Goal: Find contact information: Find contact information

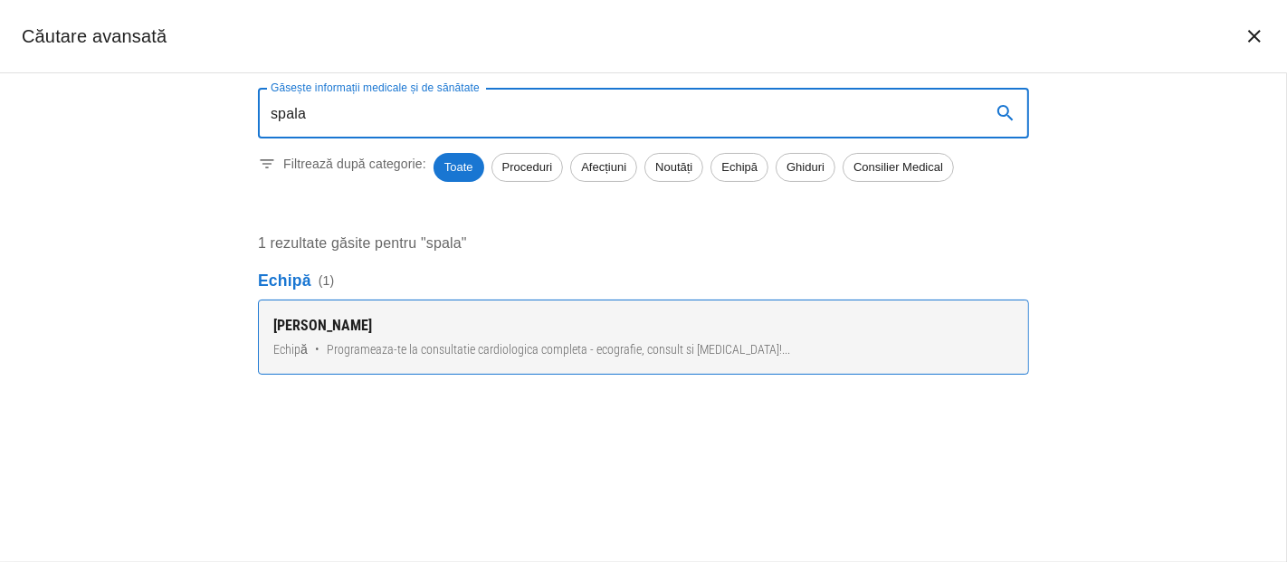
type input "spala"
click at [340, 326] on div "[PERSON_NAME]" at bounding box center [643, 326] width 740 height 22
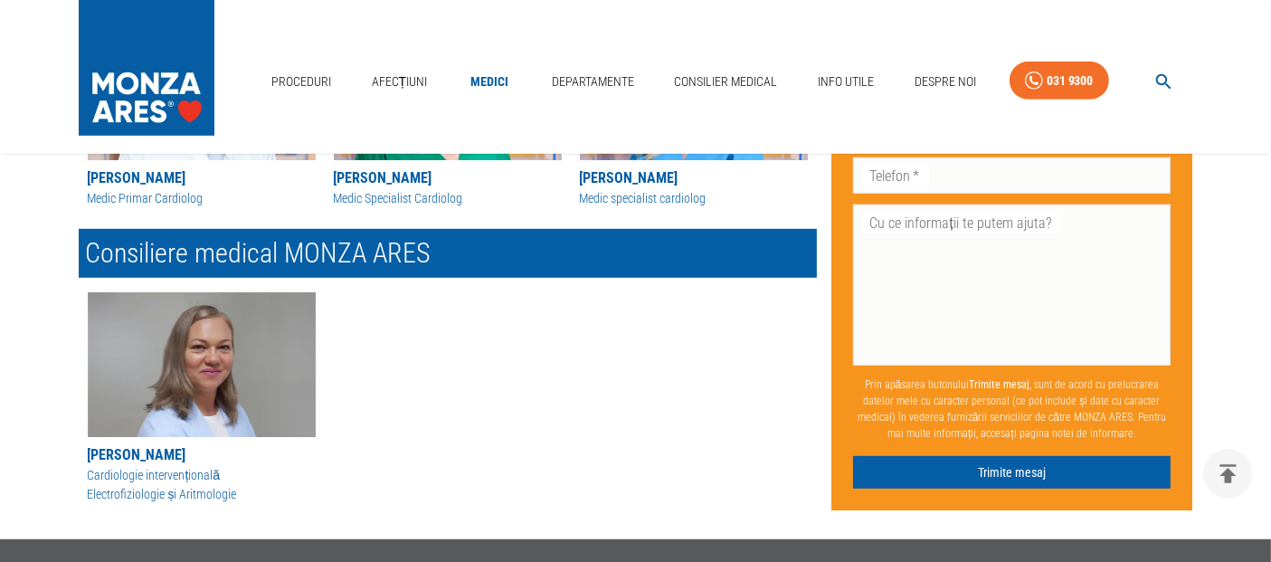
scroll to position [804, 0]
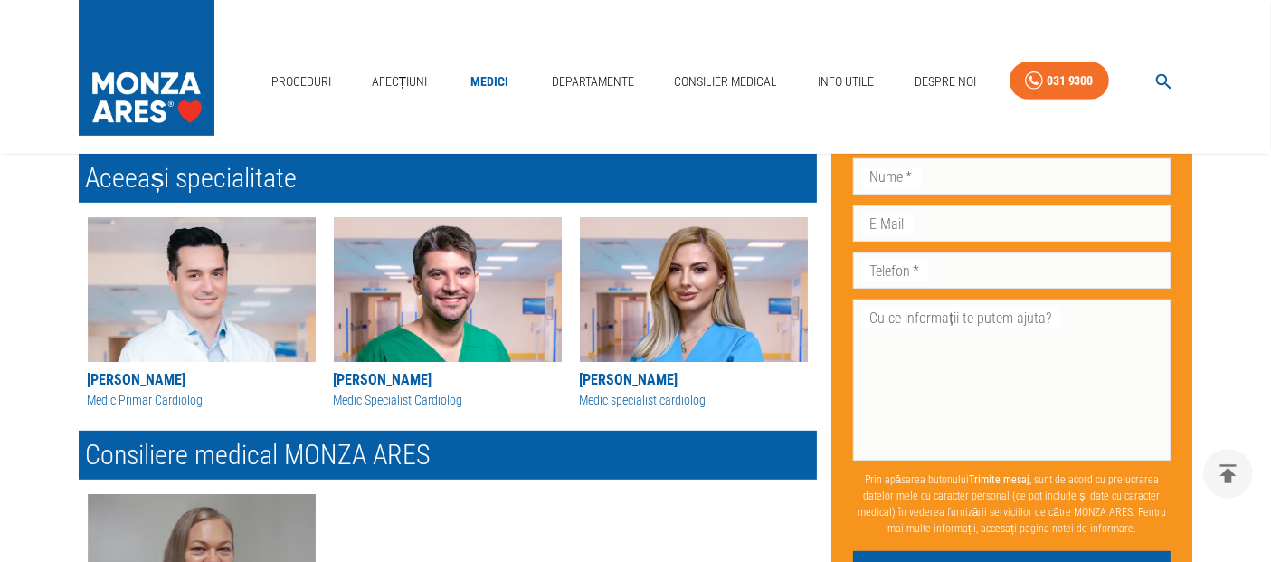
click at [706, 296] on img at bounding box center [694, 289] width 228 height 145
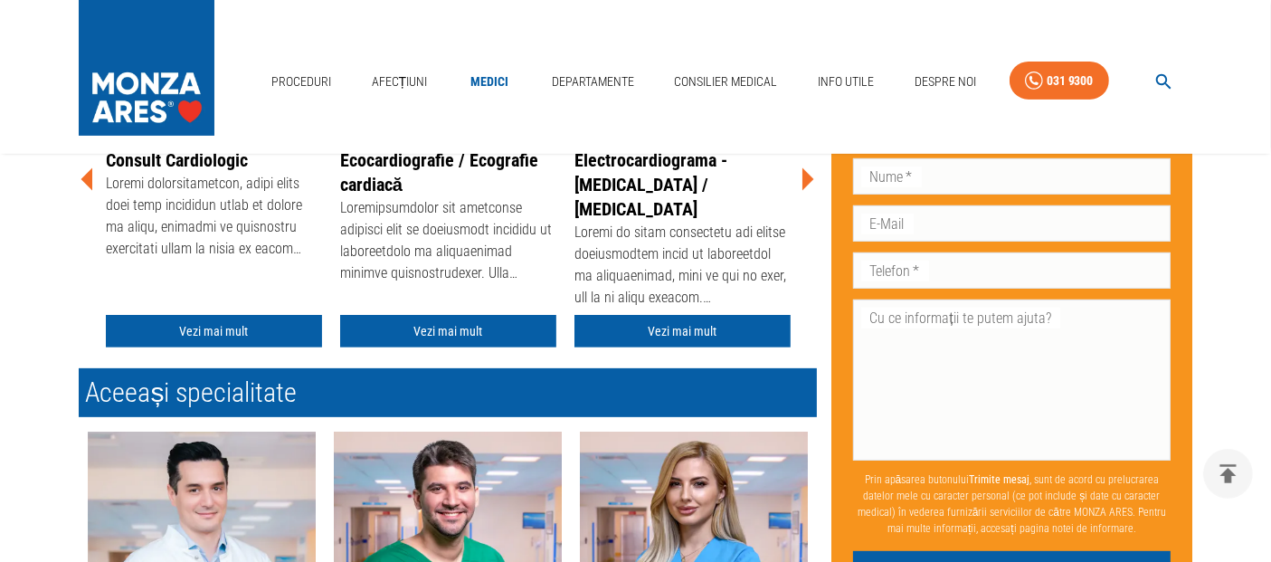
scroll to position [603, 0]
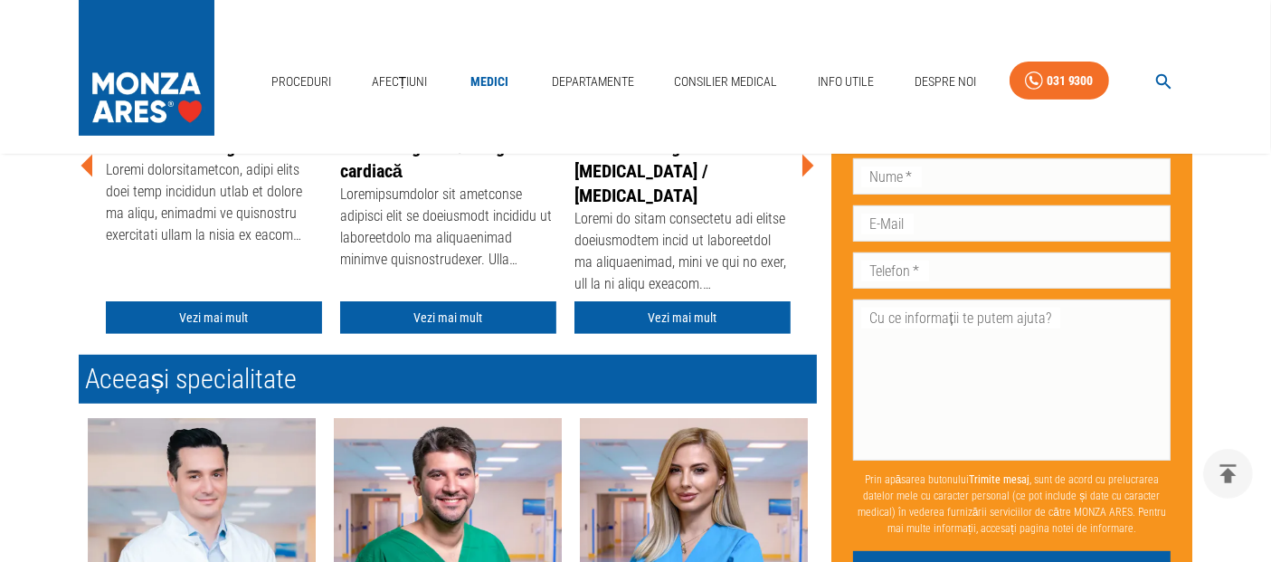
click at [747, 502] on img at bounding box center [694, 490] width 228 height 145
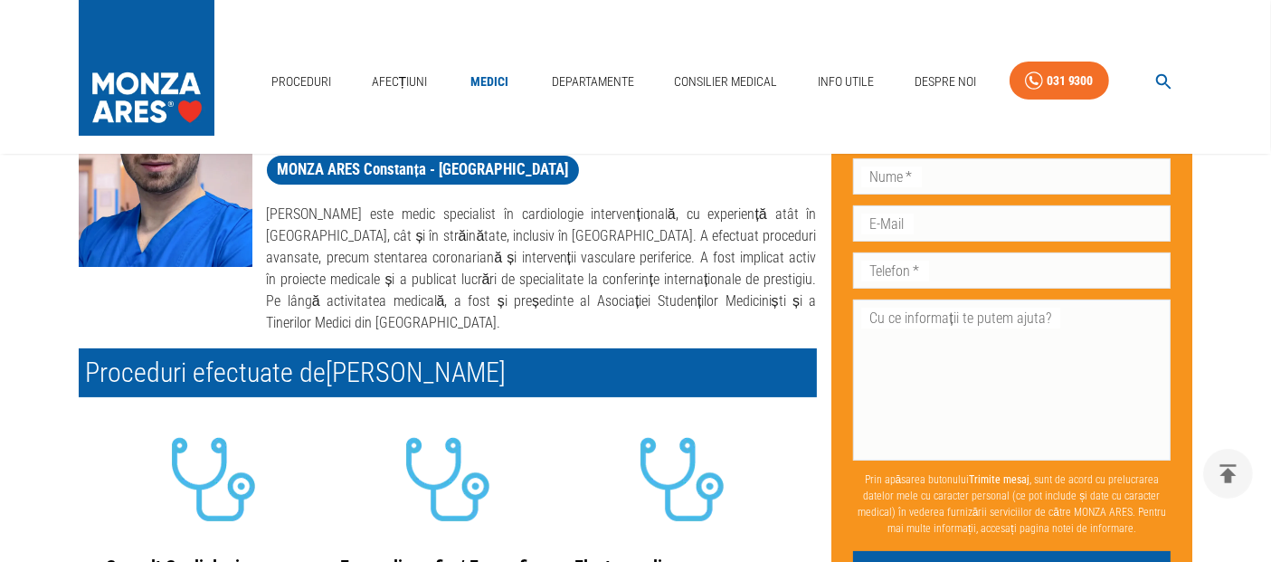
scroll to position [100, 0]
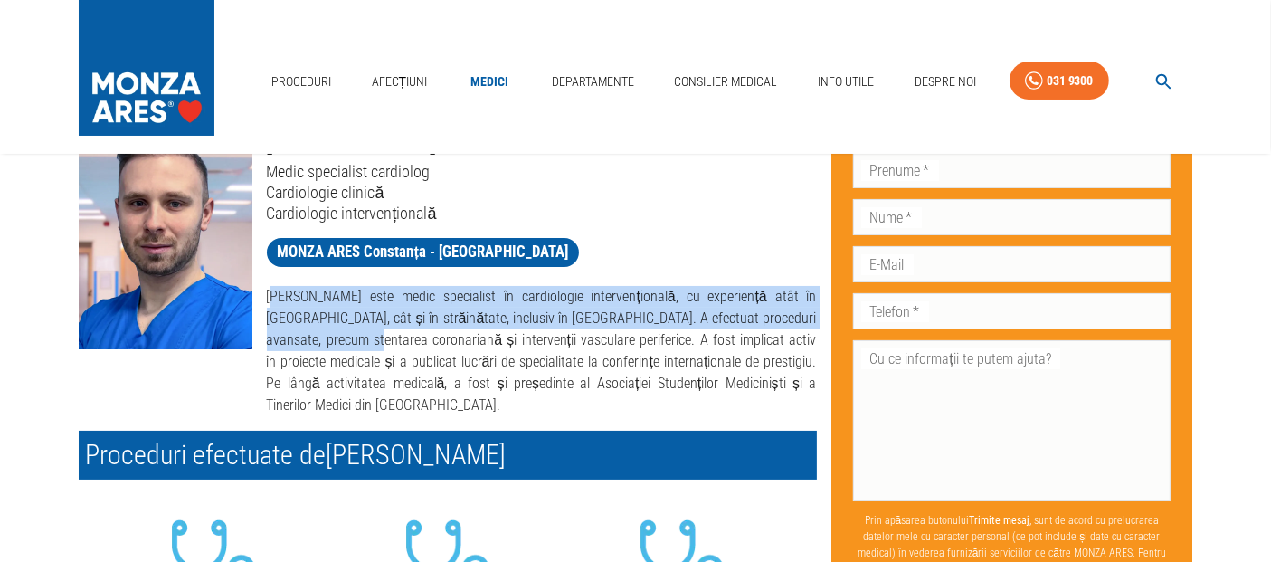
drag, startPoint x: 271, startPoint y: 295, endPoint x: 309, endPoint y: 334, distance: 55.0
click at [309, 334] on p "[PERSON_NAME] este medic specialist în cardiologie intervențională, cu experien…" at bounding box center [542, 351] width 550 height 130
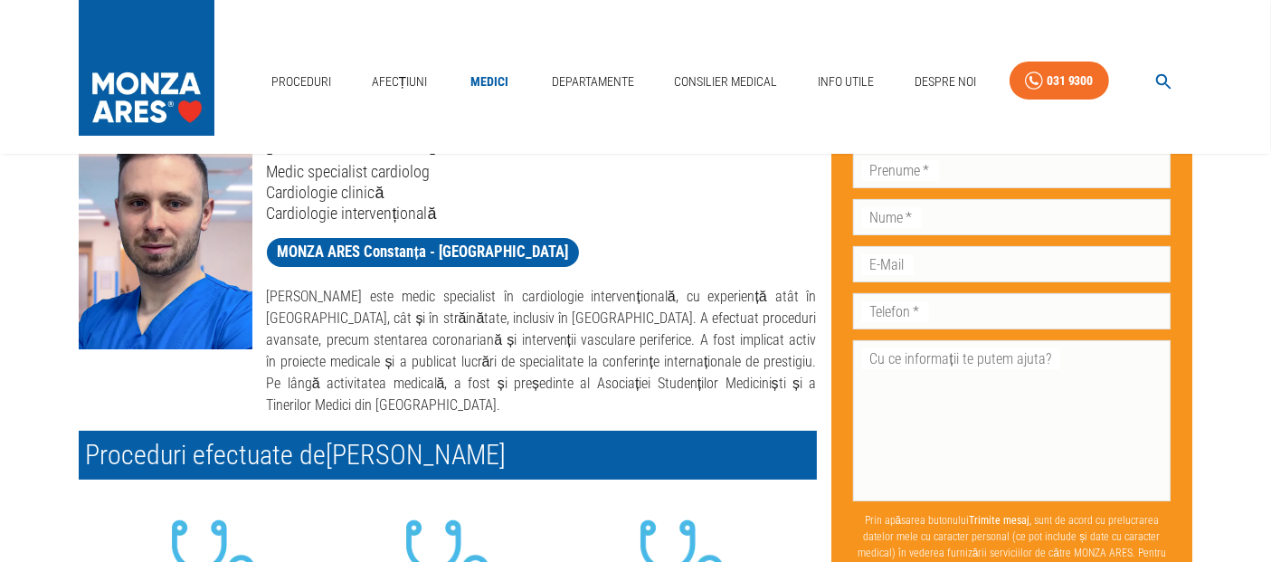
click at [264, 306] on div "[PERSON_NAME] este medic specialist în cardiologie intervențională, cu experien…" at bounding box center [534, 343] width 565 height 145
drag, startPoint x: 268, startPoint y: 293, endPoint x: 300, endPoint y: 332, distance: 50.2
click at [271, 293] on p "[PERSON_NAME] este medic specialist în cardiologie intervențională, cu experien…" at bounding box center [542, 351] width 550 height 130
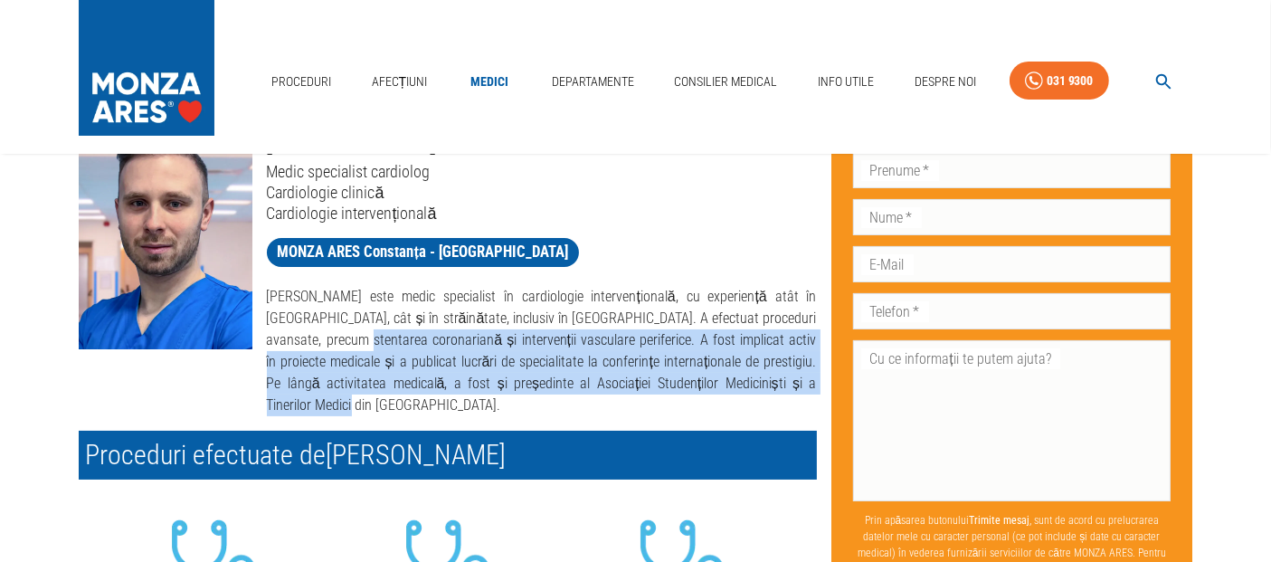
drag, startPoint x: 300, startPoint y: 339, endPoint x: 333, endPoint y: 406, distance: 74.9
click at [333, 409] on p "[PERSON_NAME] este medic specialist în cardiologie intervențională, cu experien…" at bounding box center [542, 351] width 550 height 130
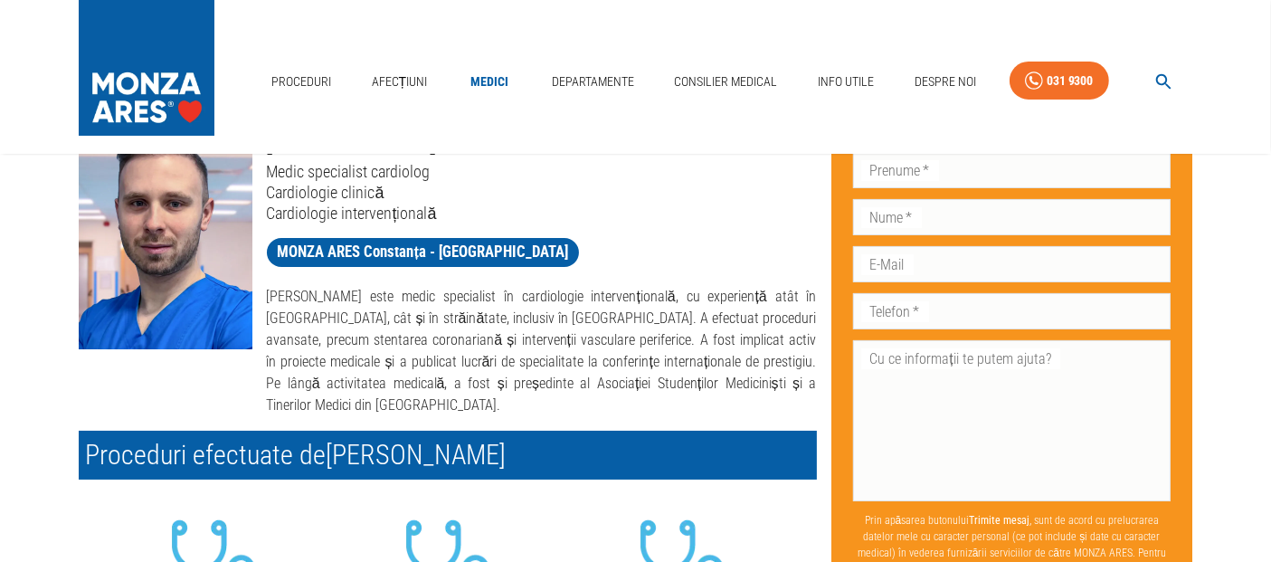
click at [269, 300] on p "[PERSON_NAME] este medic specialist în cardiologie intervențională, cu experien…" at bounding box center [542, 351] width 550 height 130
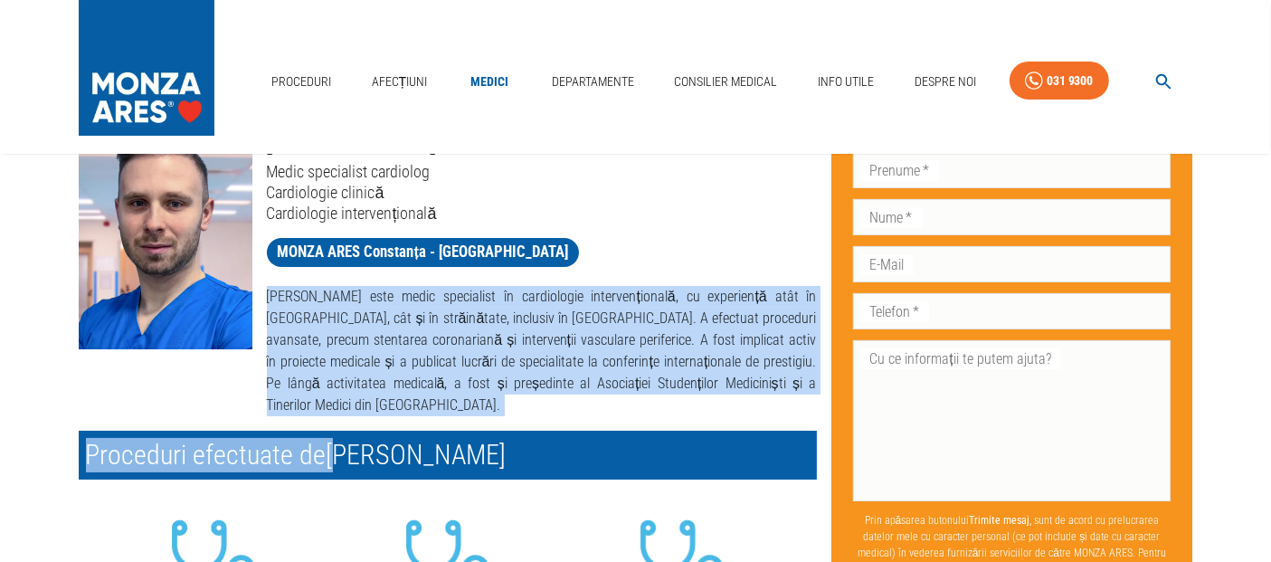
drag, startPoint x: 269, startPoint y: 294, endPoint x: 337, endPoint y: 420, distance: 142.9
copy div "[PERSON_NAME] este medic specialist în cardiologie intervențională, cu experien…"
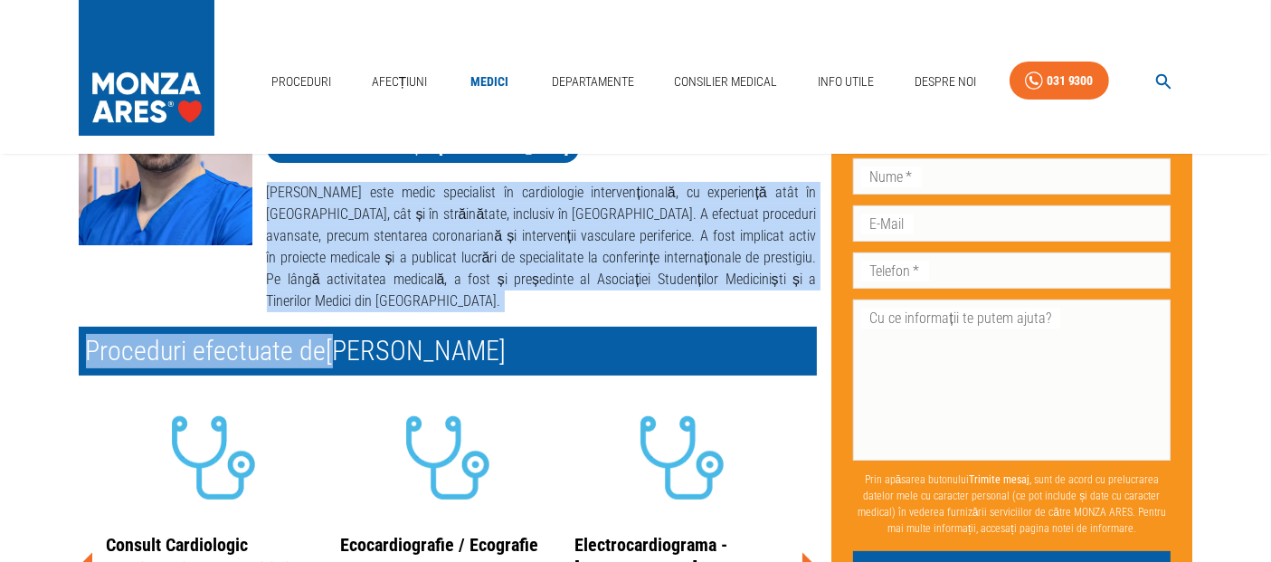
scroll to position [402, 0]
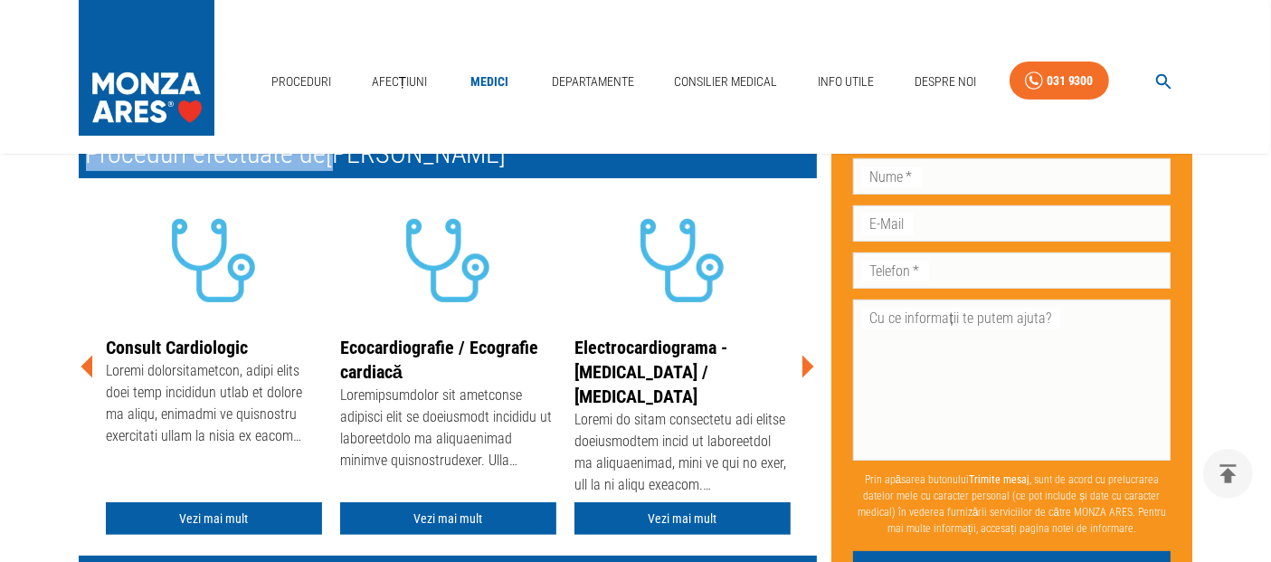
click at [804, 363] on icon at bounding box center [809, 367] width 12 height 23
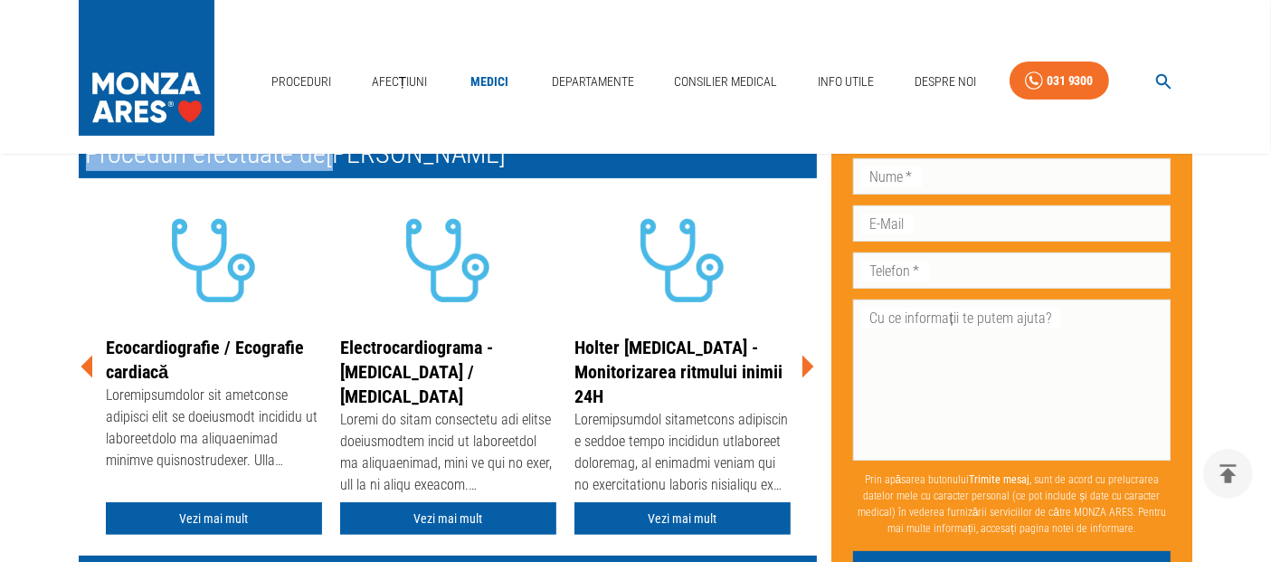
click at [804, 363] on icon at bounding box center [809, 367] width 12 height 23
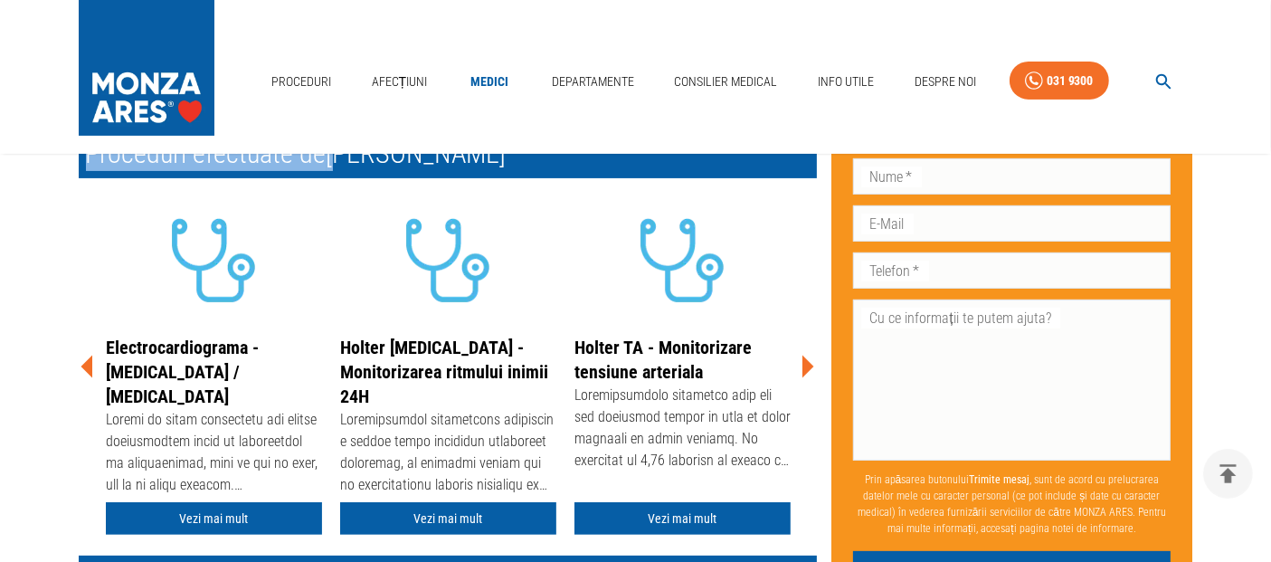
click at [804, 363] on icon at bounding box center [809, 367] width 12 height 23
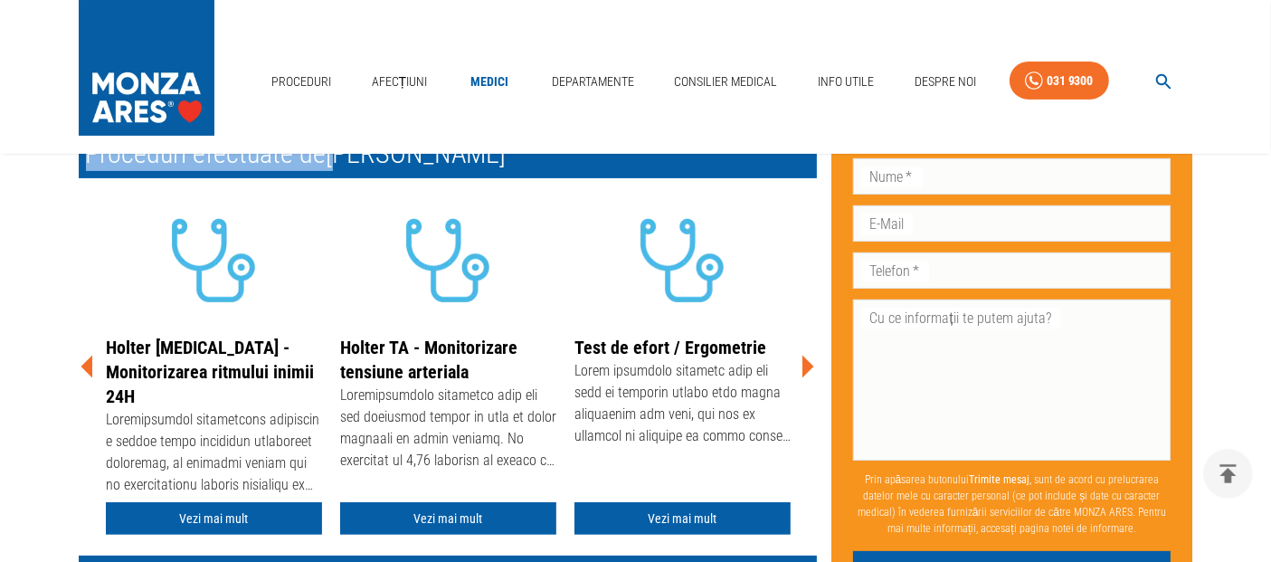
click at [804, 363] on icon at bounding box center [809, 367] width 12 height 23
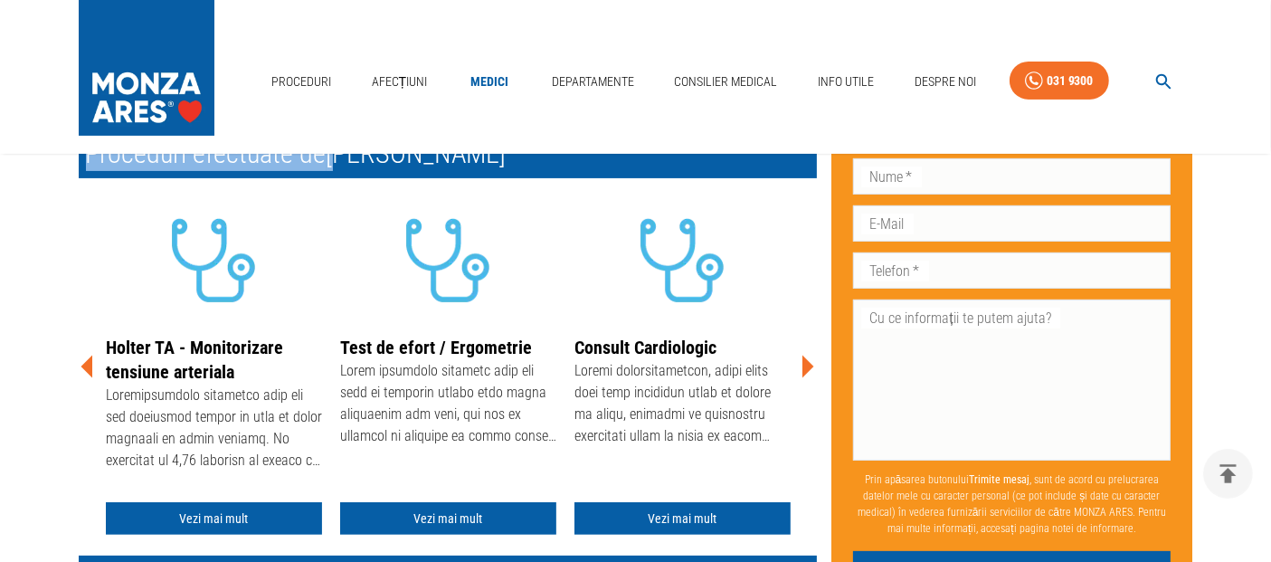
click at [804, 363] on icon at bounding box center [809, 367] width 12 height 23
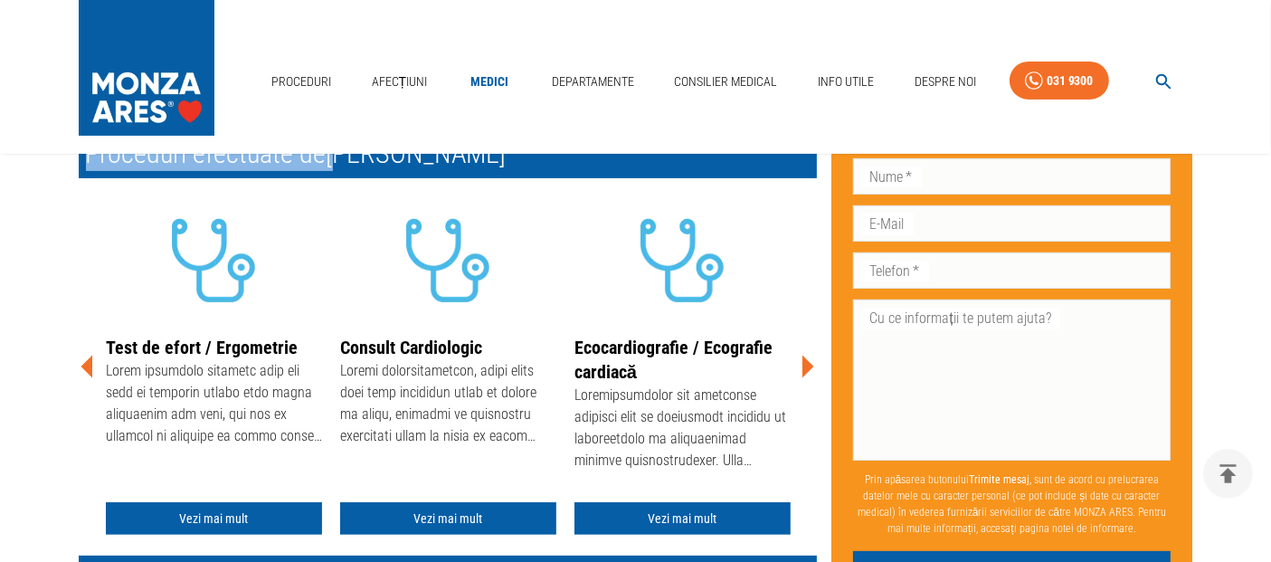
click at [804, 363] on icon at bounding box center [809, 367] width 12 height 23
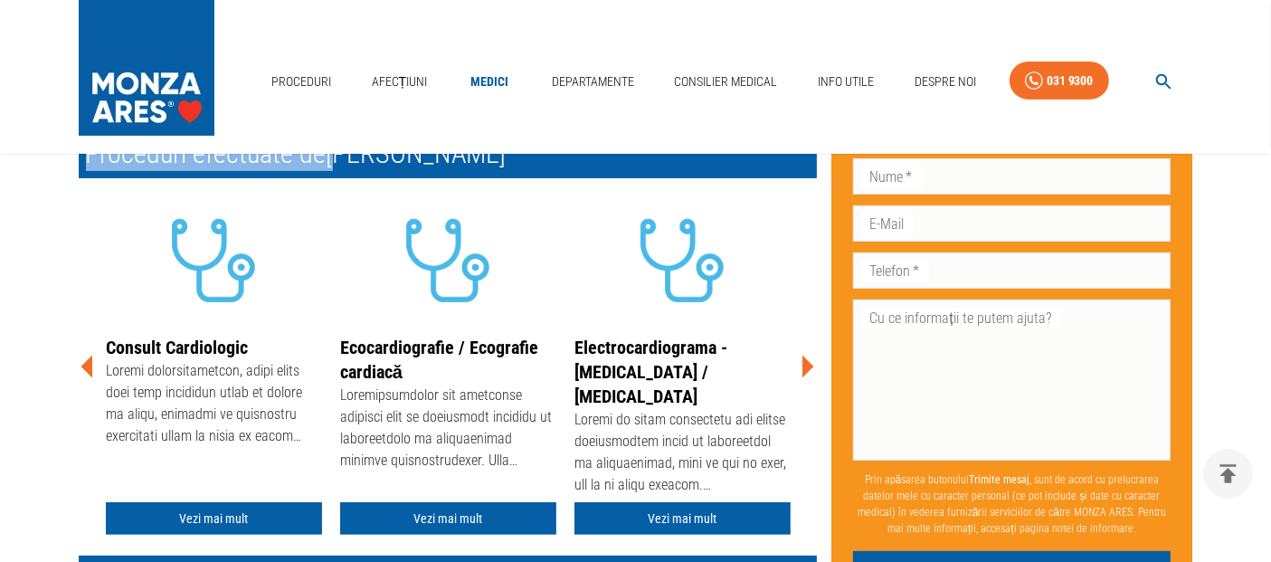
click at [804, 363] on icon at bounding box center [809, 367] width 12 height 23
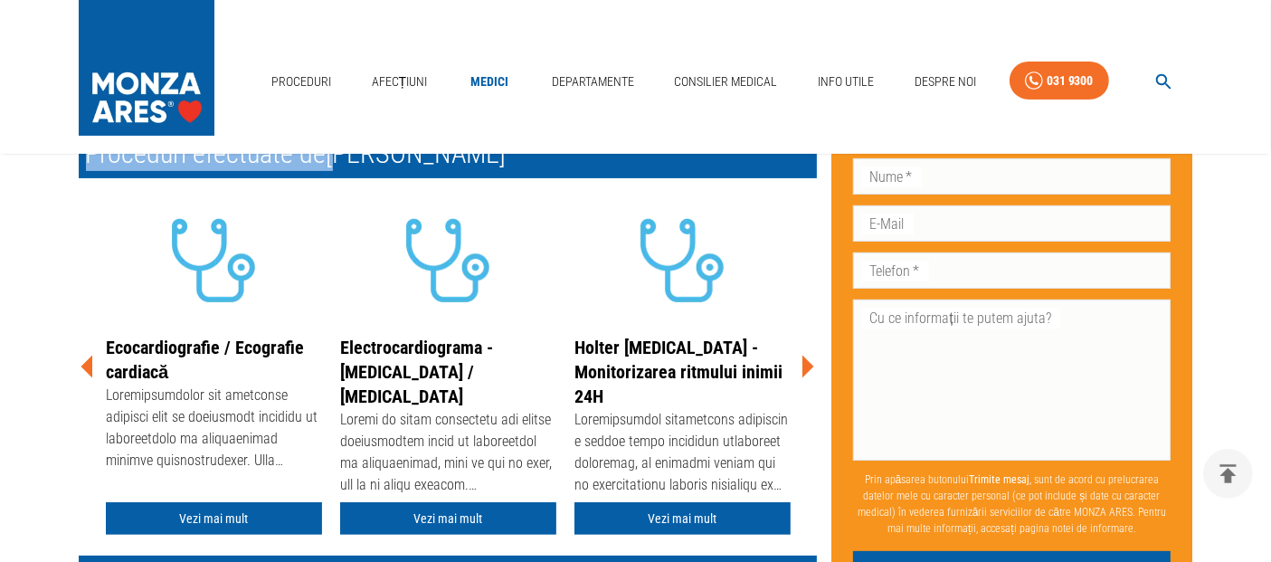
click at [804, 363] on icon at bounding box center [809, 367] width 12 height 23
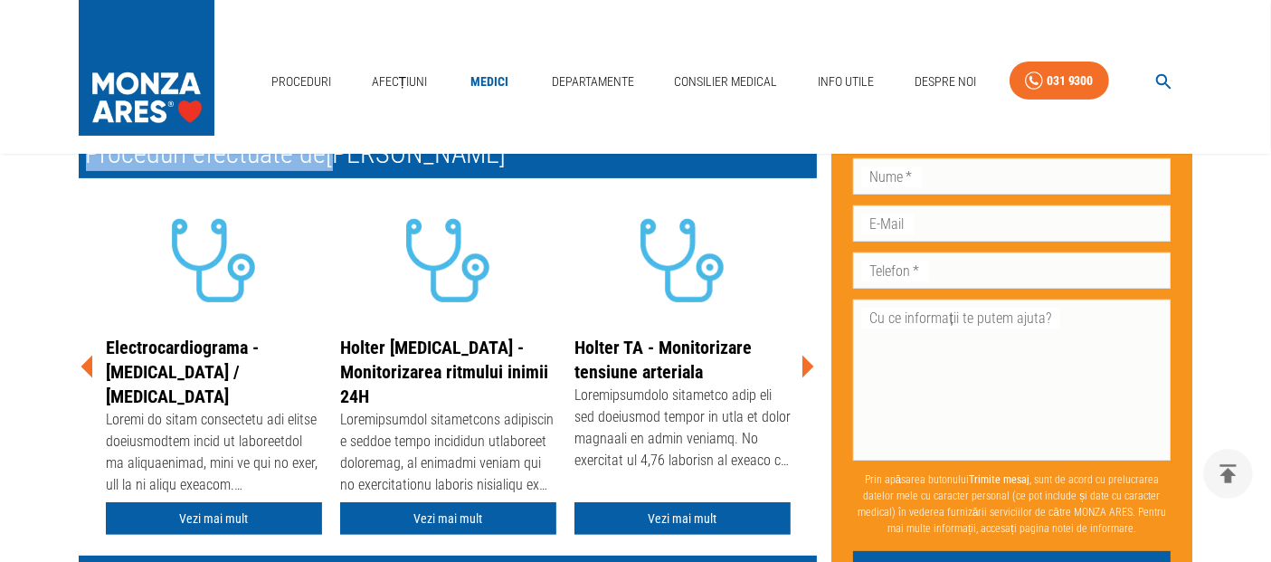
click at [804, 363] on icon at bounding box center [809, 367] width 12 height 23
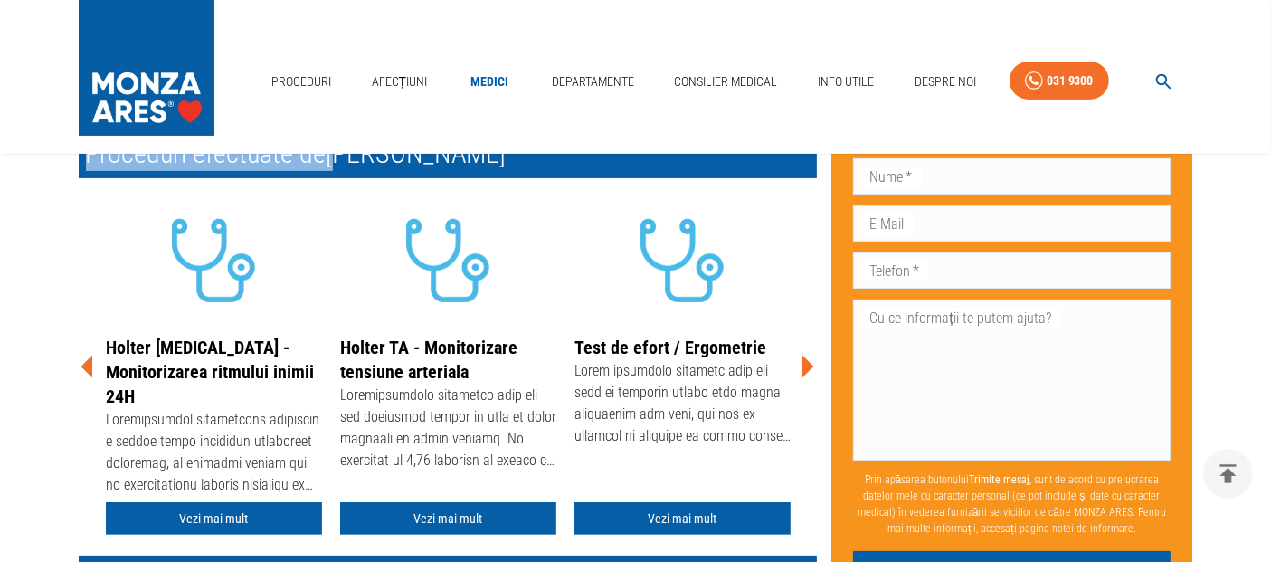
click at [804, 363] on icon at bounding box center [809, 367] width 12 height 23
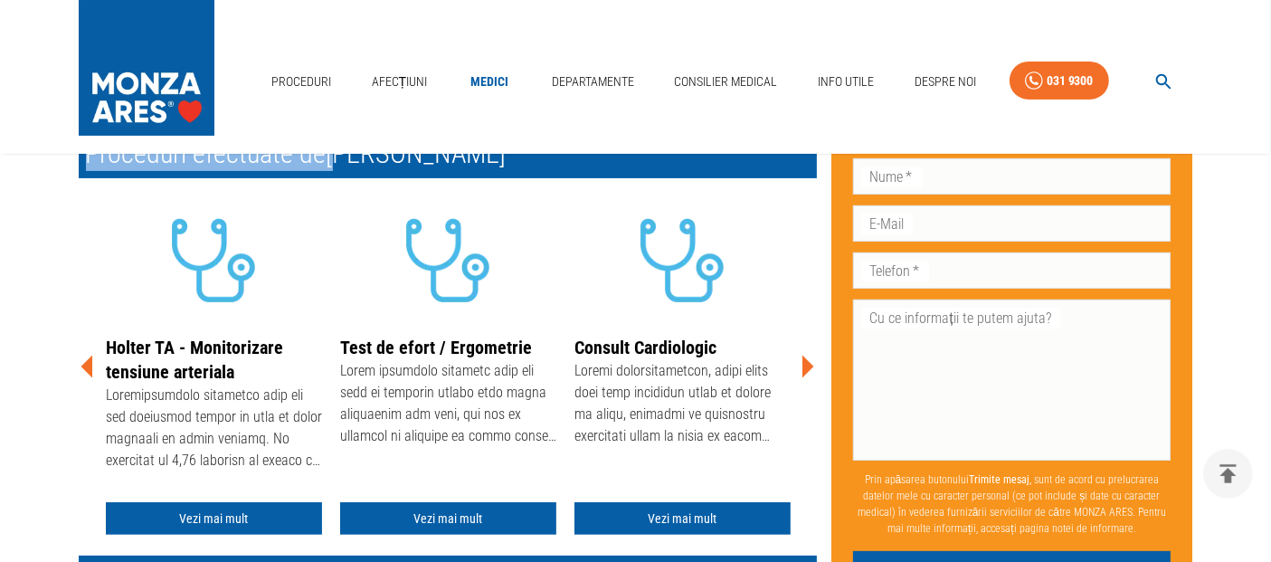
click at [804, 363] on icon at bounding box center [809, 367] width 12 height 23
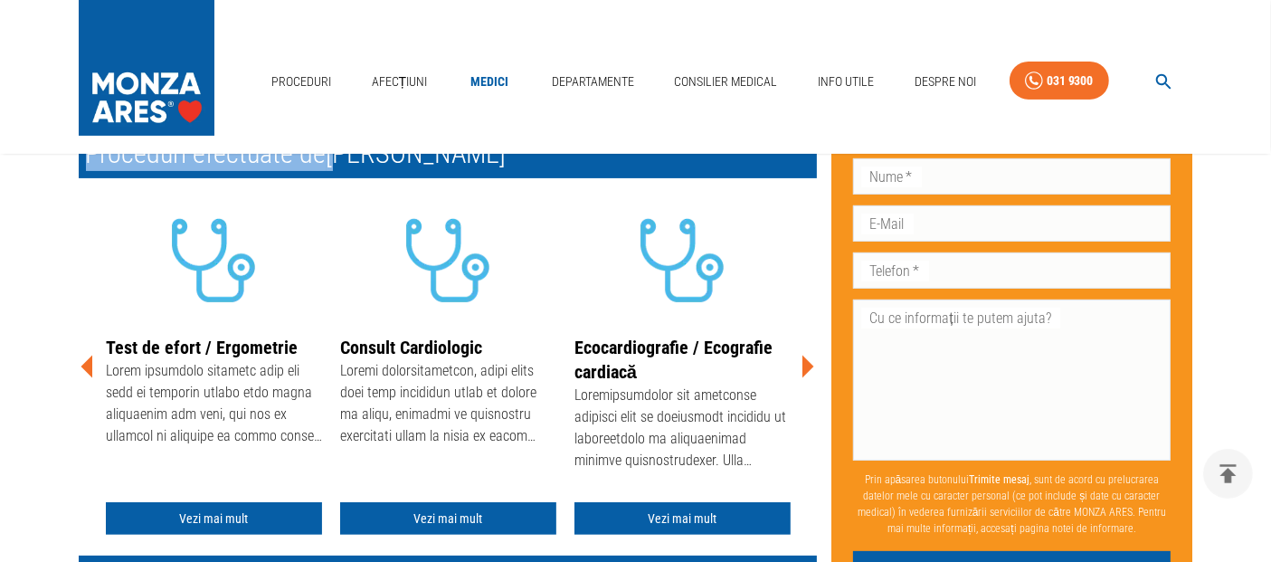
click at [804, 363] on icon at bounding box center [809, 367] width 12 height 23
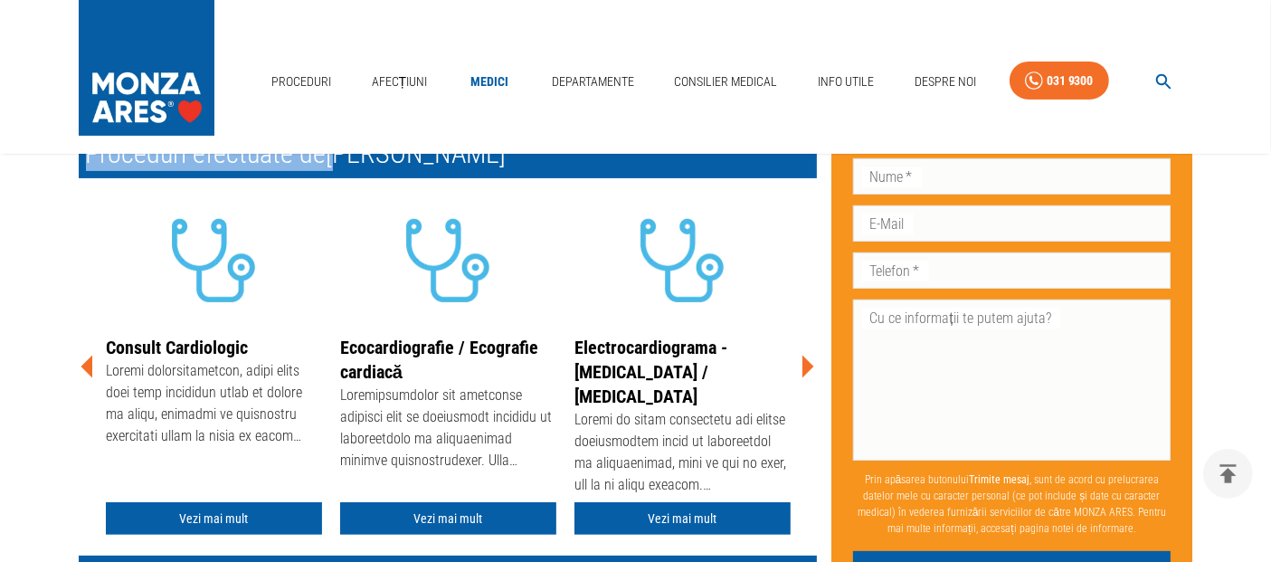
click at [804, 363] on icon at bounding box center [809, 367] width 12 height 23
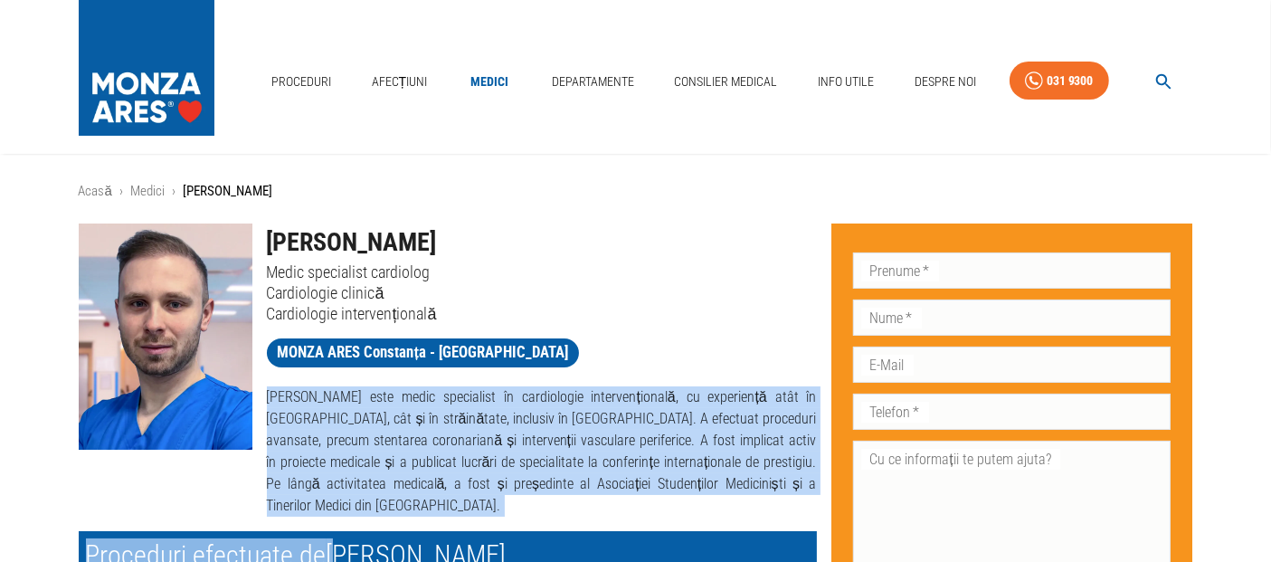
scroll to position [502, 0]
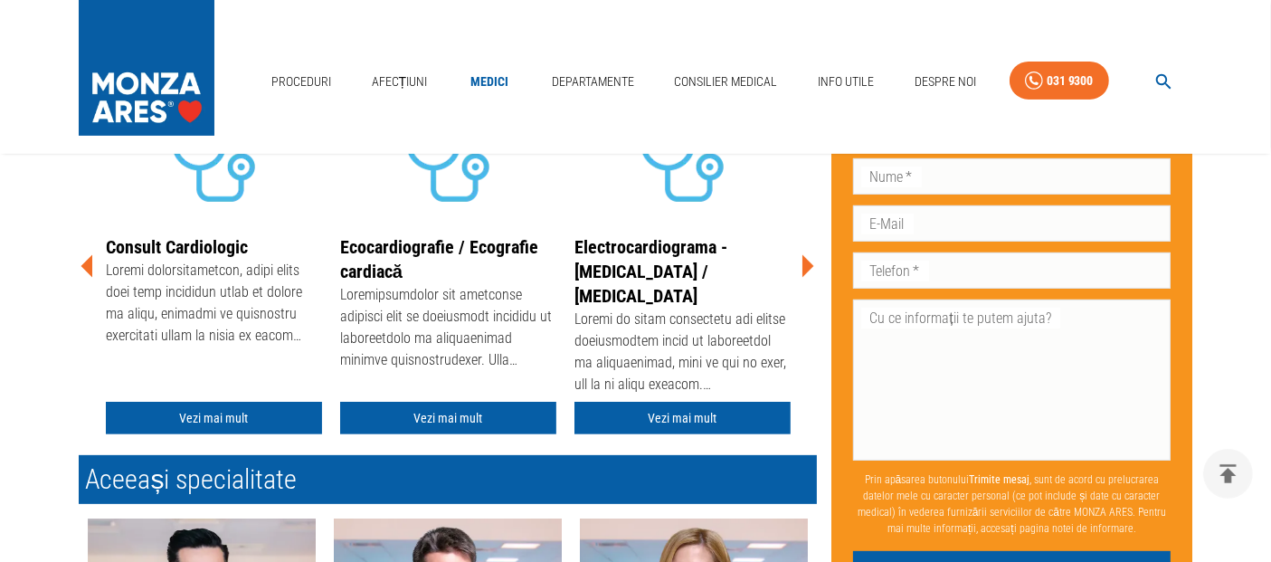
click at [813, 265] on icon at bounding box center [807, 266] width 54 height 54
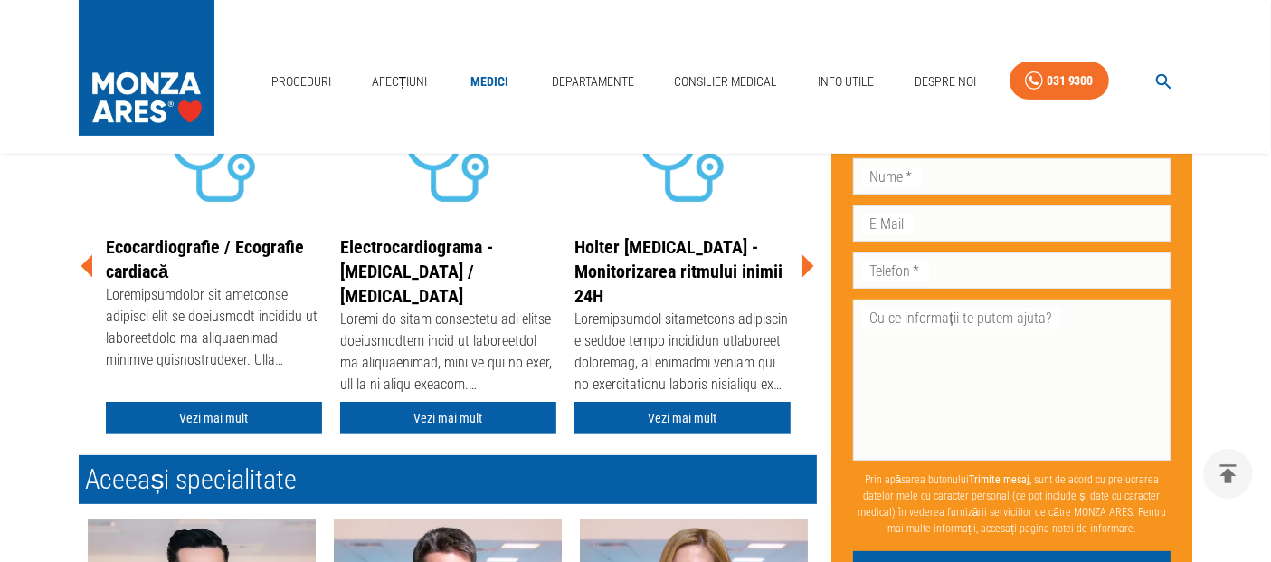
click at [813, 265] on icon at bounding box center [807, 266] width 54 height 54
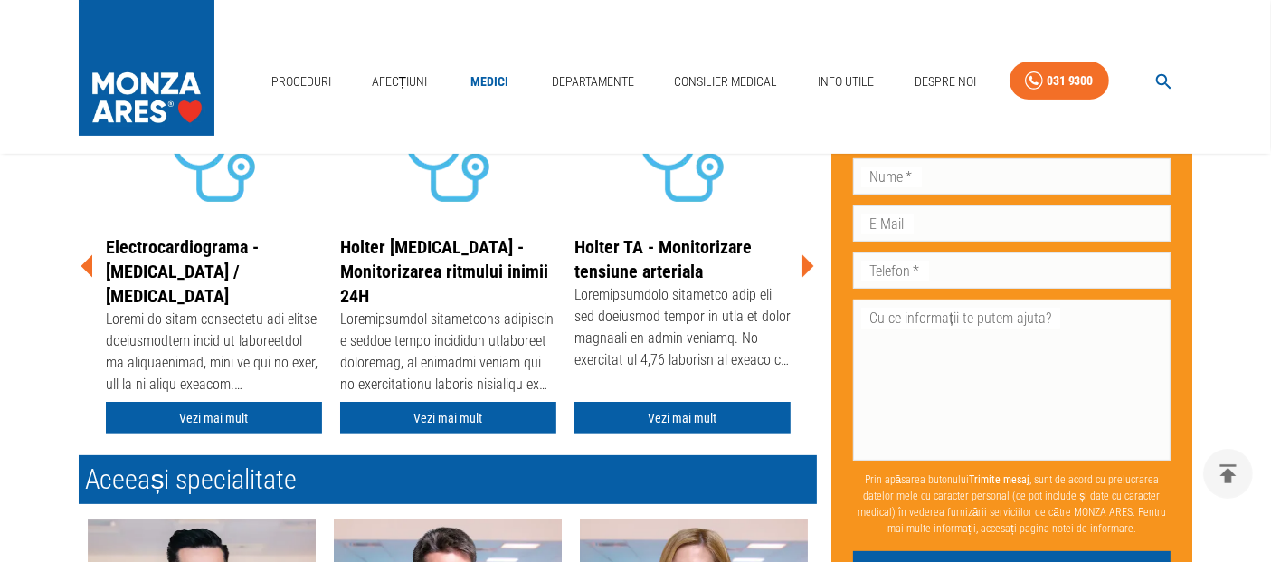
click at [813, 265] on icon at bounding box center [807, 266] width 54 height 54
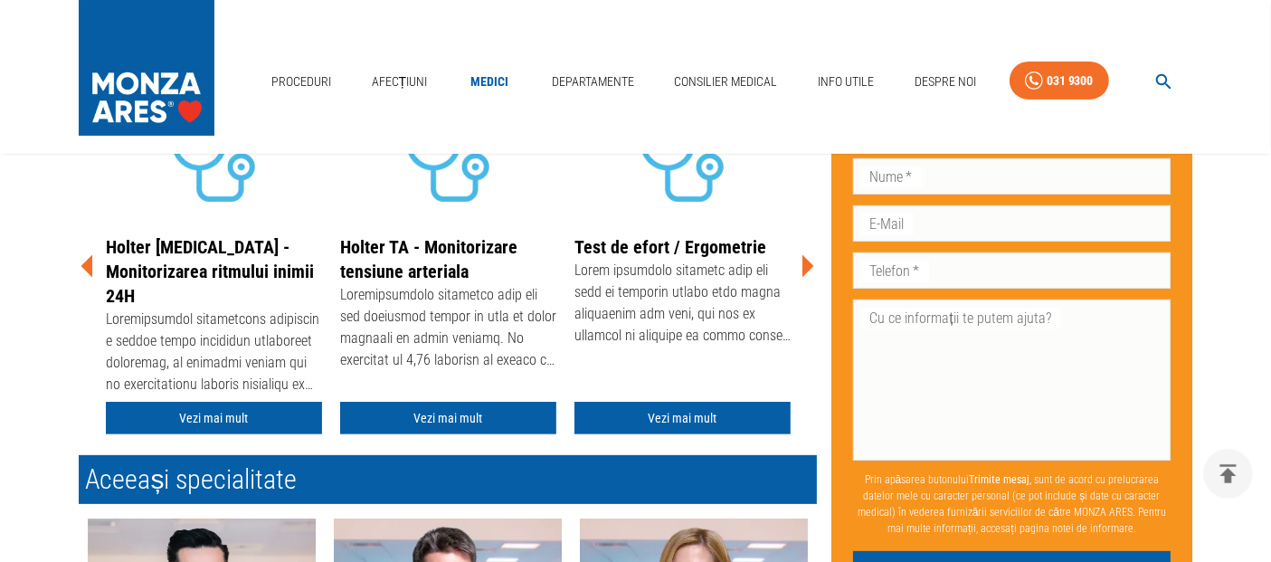
click at [813, 265] on icon at bounding box center [807, 266] width 54 height 54
